Goal: Information Seeking & Learning: Learn about a topic

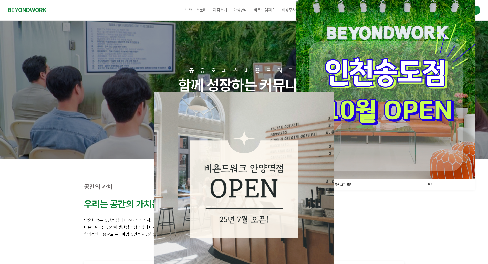
scroll to position [68, 0]
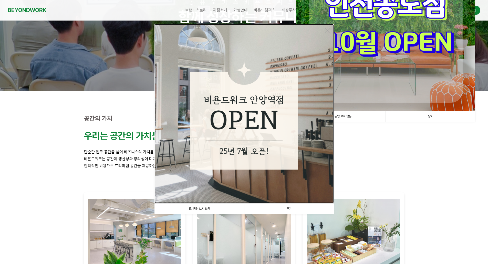
click at [236, 170] on img at bounding box center [243, 113] width 179 height 179
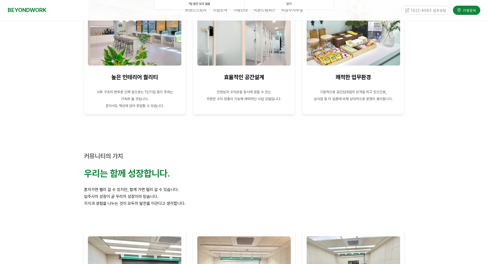
scroll to position [410, 0]
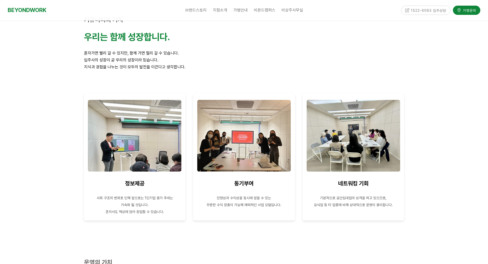
click at [419, 107] on div at bounding box center [244, 118] width 488 height 242
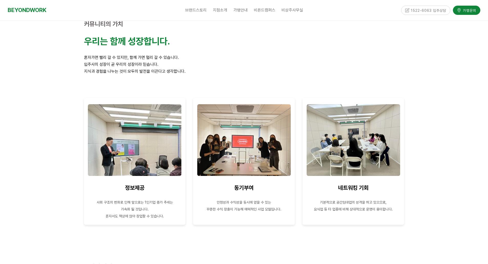
scroll to position [0, 0]
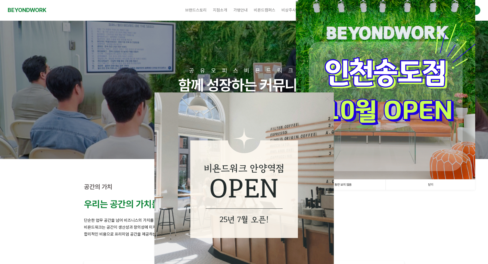
click at [428, 182] on link "닫기" at bounding box center [430, 184] width 90 height 10
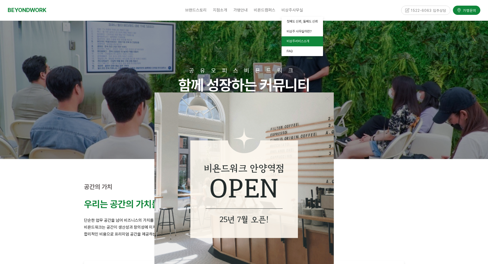
click at [309, 42] on link "비상주서비스소개" at bounding box center [301, 41] width 41 height 10
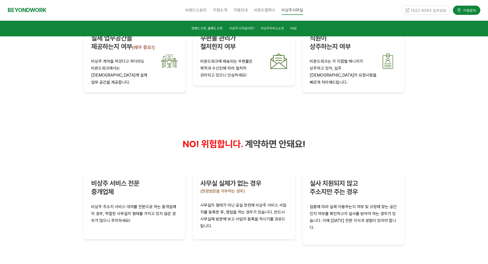
scroll to position [1020, 0]
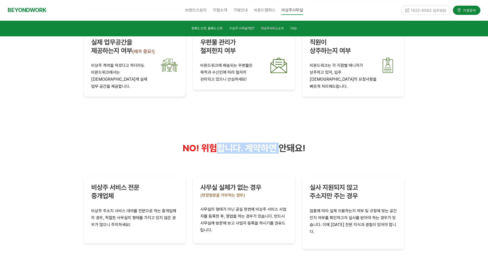
drag, startPoint x: 220, startPoint y: 114, endPoint x: 281, endPoint y: 113, distance: 61.5
click at [281, 147] on strong "NO! 위험합니다. 계약하면 안돼요!" at bounding box center [244, 149] width 123 height 5
click at [281, 143] on span "계약하면 안돼요!" at bounding box center [275, 148] width 60 height 11
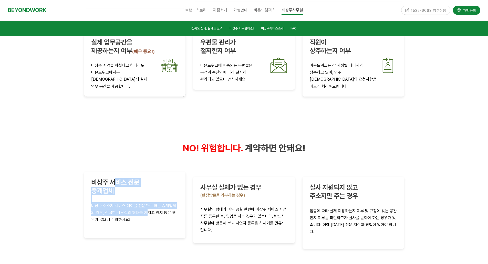
drag, startPoint x: 122, startPoint y: 155, endPoint x: 146, endPoint y: 181, distance: 35.0
click at [145, 181] on div "비상주 서비스 전문 중개업체 비상주 주소지 서비스 대여를 전문으로 하는 중개업체의 경우, 적절한 사무실의 형태를 가지고 있지 않은 경우가 많으…" at bounding box center [134, 204] width 87 height 52
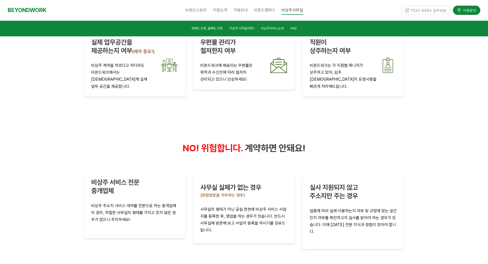
click at [146, 202] on p "비상주 주소지 서비스 대여를 전문으로 하는 중개업체의 경우, 적절한 사무실의 형태를 가지고 있지 않은 경우가 많으니 주의하세요!" at bounding box center [134, 212] width 87 height 21
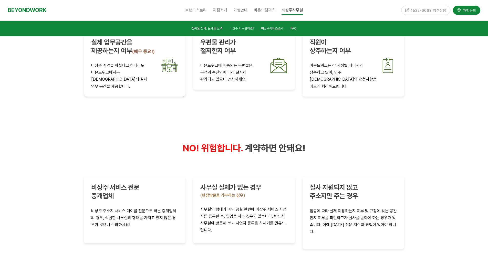
click at [416, 140] on div at bounding box center [244, 121] width 488 height 504
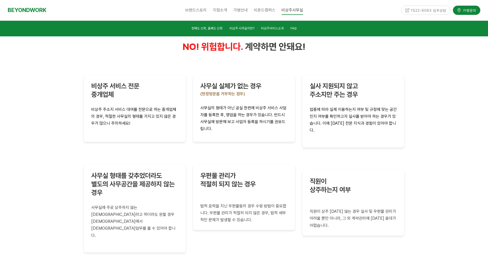
scroll to position [1156, 0]
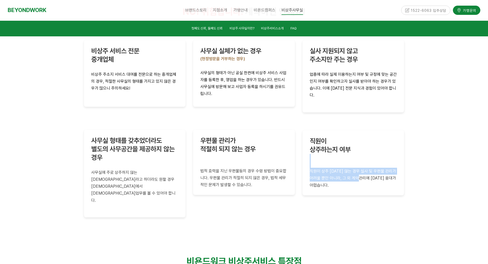
drag, startPoint x: 349, startPoint y: 126, endPoint x: 366, endPoint y: 138, distance: 20.7
click at [366, 138] on div "직원이 상주하는지 여부 직원이 상주 하지 않는 경우 실사 및 우편물 관리가 어려울 뿐만 아니라, 그 외 계약관리에 대한 응대가 어렵습니다." at bounding box center [353, 163] width 87 height 52
click at [366, 169] on span "직원이 상주 하지 않는 경우 실사 및 우편물 관리가 어려울 뿐만 아니라, 그 외 계약관리에 대한 응대가 어렵습니다." at bounding box center [353, 178] width 86 height 19
drag, startPoint x: 350, startPoint y: 143, endPoint x: 343, endPoint y: 124, distance: 20.8
click at [343, 137] on div "직원이 상주하는지 여부 직원이 상주 하지 않는 경우 실사 및 우편물 관리가 어려울 뿐만 아니라, 그 외 계약관리에 대한 응대가 어렵습니다." at bounding box center [353, 163] width 87 height 52
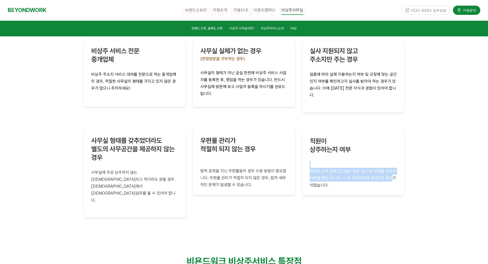
click at [343, 161] on p at bounding box center [353, 164] width 87 height 7
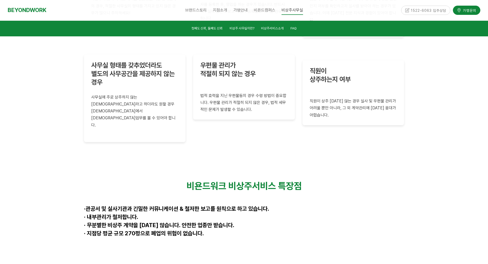
scroll to position [1293, 0]
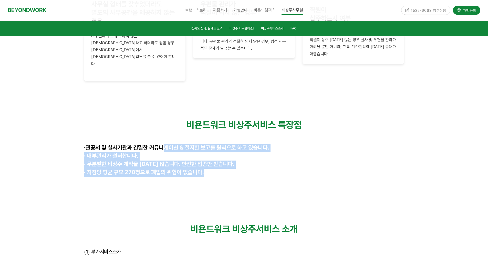
drag, startPoint x: 162, startPoint y: 96, endPoint x: 233, endPoint y: 119, distance: 75.3
click at [233, 119] on div "비욘드워크 비상주서비스 특장점 · 관공서 및 실사기관과 긴밀한 커뮤니케이션 & 철저한 보고를 원칙으로 하고 있습니다. · 내부관리가 철저합니다…" at bounding box center [244, 152] width 320 height 66
click at [233, 169] on p "· 지점당 평균 규모 270평으로 폐업의 위험이 없습니다." at bounding box center [244, 173] width 320 height 8
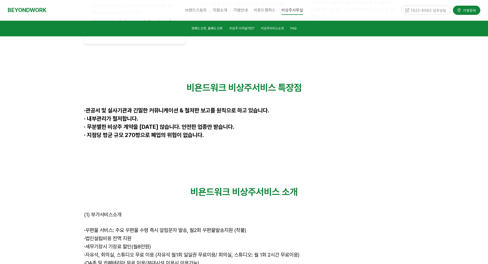
scroll to position [1361, 0]
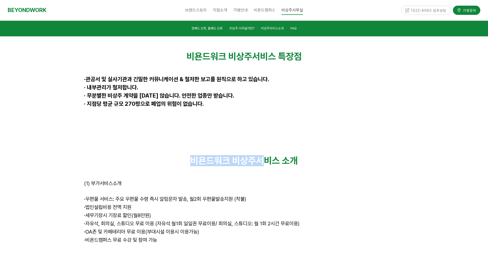
drag, startPoint x: 239, startPoint y: 103, endPoint x: 266, endPoint y: 103, distance: 26.4
click at [266, 155] on strong "비욘드워크 비상주서비스 소개" at bounding box center [243, 160] width 107 height 11
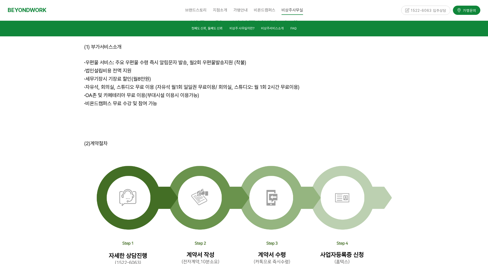
scroll to position [1430, 0]
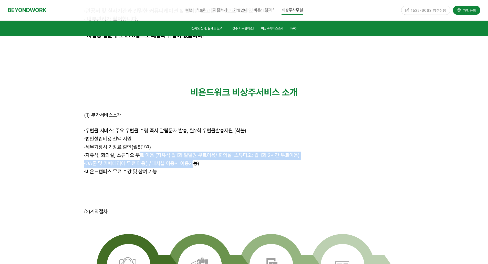
drag, startPoint x: 144, startPoint y: 97, endPoint x: 191, endPoint y: 109, distance: 47.8
click at [190, 109] on div "비욘드워크 비상주서비스 소개 (1) 부가서비스소개 · 우편물 서비스: 주요 우편물 수령 즉시 알림문자 발송, 월2회 우편물발송지원 (착불) ·…" at bounding box center [244, 144] width 320 height 114
click at [191, 160] on span "· OA존 및 카페테리아 무료 이용(부대시설 이용시 이용가능)" at bounding box center [141, 163] width 115 height 6
drag, startPoint x: 134, startPoint y: 93, endPoint x: 177, endPoint y: 107, distance: 45.1
click at [177, 107] on div "비욘드워크 비상주서비스 소개 (1) 부가서비스소개 · 우편물 서비스: 주요 우편물 수령 즉시 알림문자 발송, 월2회 우편물발송지원 (착불) ·…" at bounding box center [244, 144] width 320 height 114
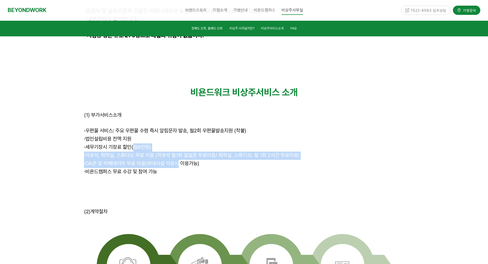
click at [178, 160] on span "· OA존 및 카페테리아 무료 이용(부대시설 이용시 이용가능)" at bounding box center [141, 163] width 115 height 6
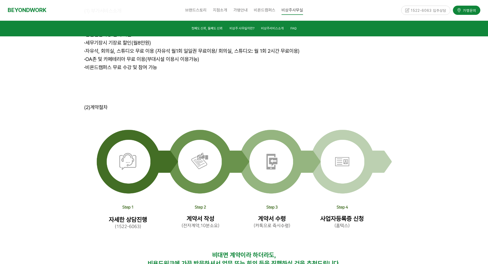
scroll to position [1634, 0]
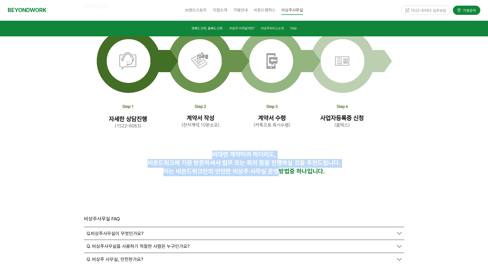
drag, startPoint x: 215, startPoint y: 101, endPoint x: 277, endPoint y: 113, distance: 63.7
click at [277, 151] on div "비대면 계약이라 하더라도, 비욘드워크에 가끔 방문하셔서 업무 또는 회의 등을 진행하실 것을 추천드립니다. 이는 비욘드워크만의 안전한 비상주 사…" at bounding box center [244, 163] width 320 height 25
click at [277, 167] on span "이는 비욘드워크만의 안전한 비상주 사무실 운영방법" at bounding box center [226, 170] width 126 height 7
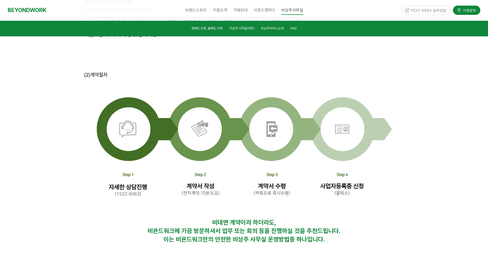
scroll to position [1566, 0]
click at [357, 135] on img at bounding box center [244, 148] width 295 height 123
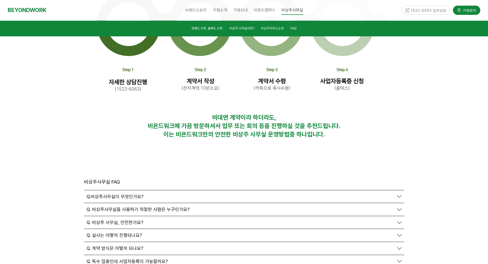
scroll to position [1702, 0]
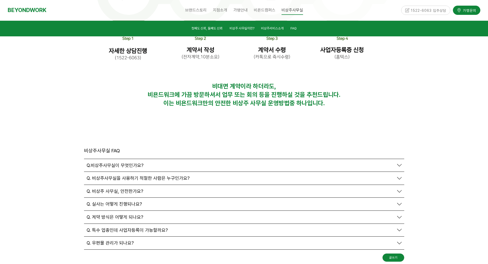
click at [127, 163] on span "Q.비상주사무실이 무엇인가요?" at bounding box center [115, 166] width 57 height 6
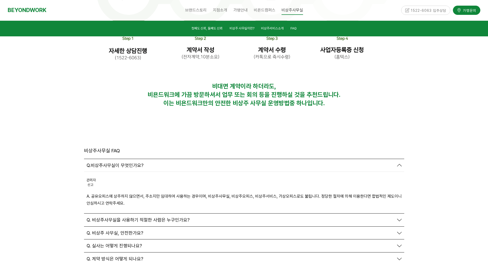
click at [130, 163] on span "Q.비상주사무실이 무엇인가요?" at bounding box center [115, 166] width 57 height 6
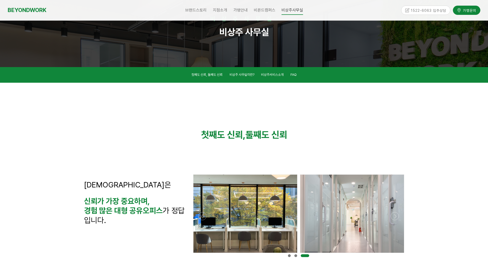
scroll to position [0, 0]
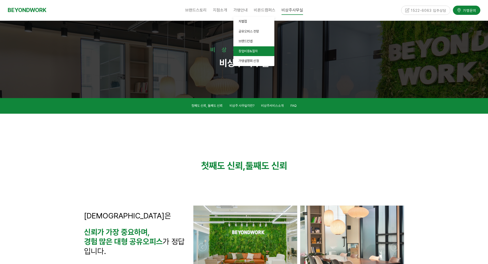
click at [259, 51] on link "창업비용&절차" at bounding box center [253, 51] width 41 height 10
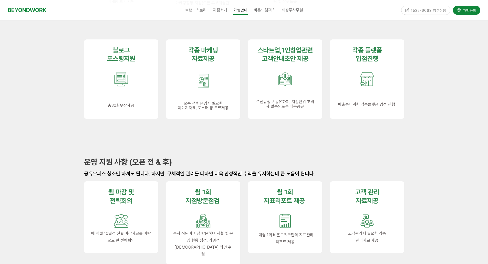
scroll to position [546, 0]
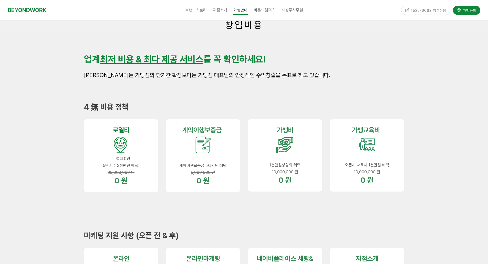
scroll to position [0, 0]
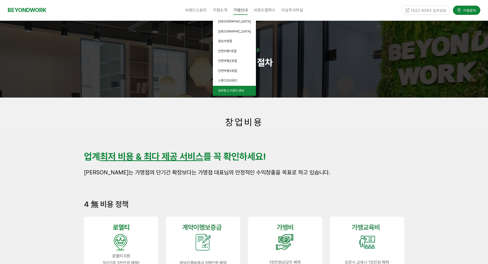
click at [234, 94] on link "공유창고 비욘드큐브" at bounding box center [234, 91] width 43 height 10
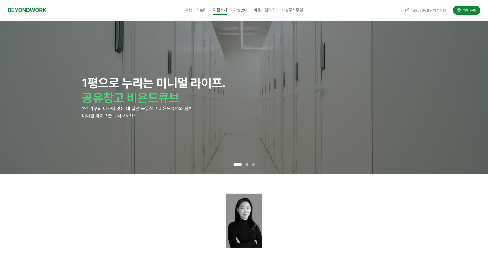
scroll to position [136, 0]
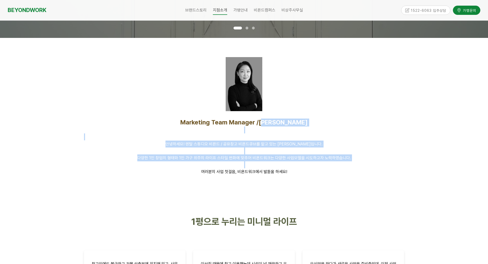
drag, startPoint x: 278, startPoint y: 120, endPoint x: 345, endPoint y: 166, distance: 80.8
click at [345, 166] on div "Marketing Team Manager /김인환 안녕하세요! 렌탈 스튜디오 비욘드 / 공유창고 비욘드큐브를 맡고 있는 김인환입니다. 다양한 …" at bounding box center [244, 147] width 328 height 64
click at [345, 166] on p "여러분의 사업 첫걸음, 비욘드워크에서 발돋움 하세요!" at bounding box center [244, 168] width 320 height 14
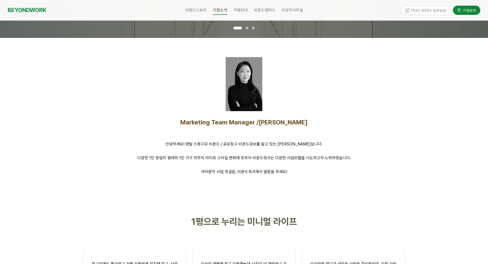
click at [370, 143] on p "안녕하세요! 렌탈 스튜디오 비욘드 / 공유창고 비욘드큐브를 맡고 있는 김인환입니다." at bounding box center [244, 144] width 320 height 7
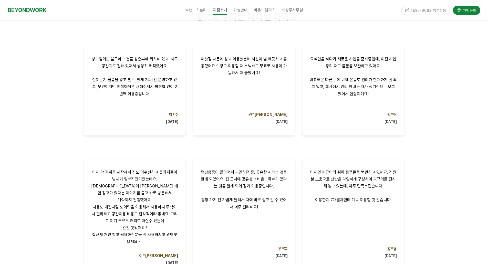
click at [444, 131] on div at bounding box center [244, 135] width 488 height 291
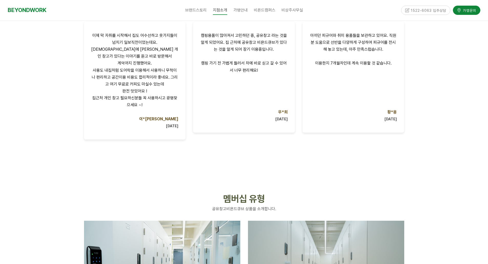
scroll to position [615, 0]
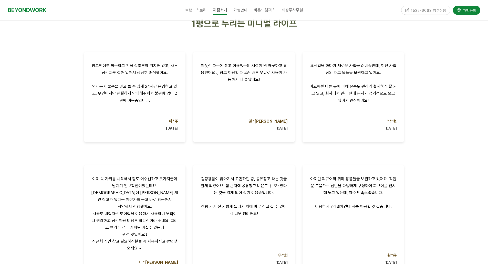
scroll to position [0, 0]
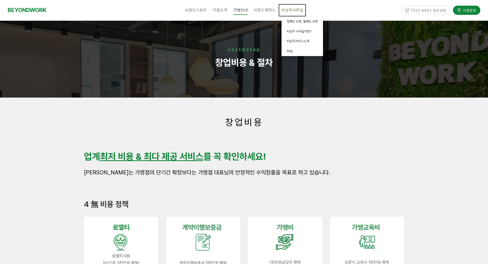
click at [285, 8] on span "비상주사무실" at bounding box center [292, 10] width 22 height 5
